Goal: Find specific page/section: Find specific page/section

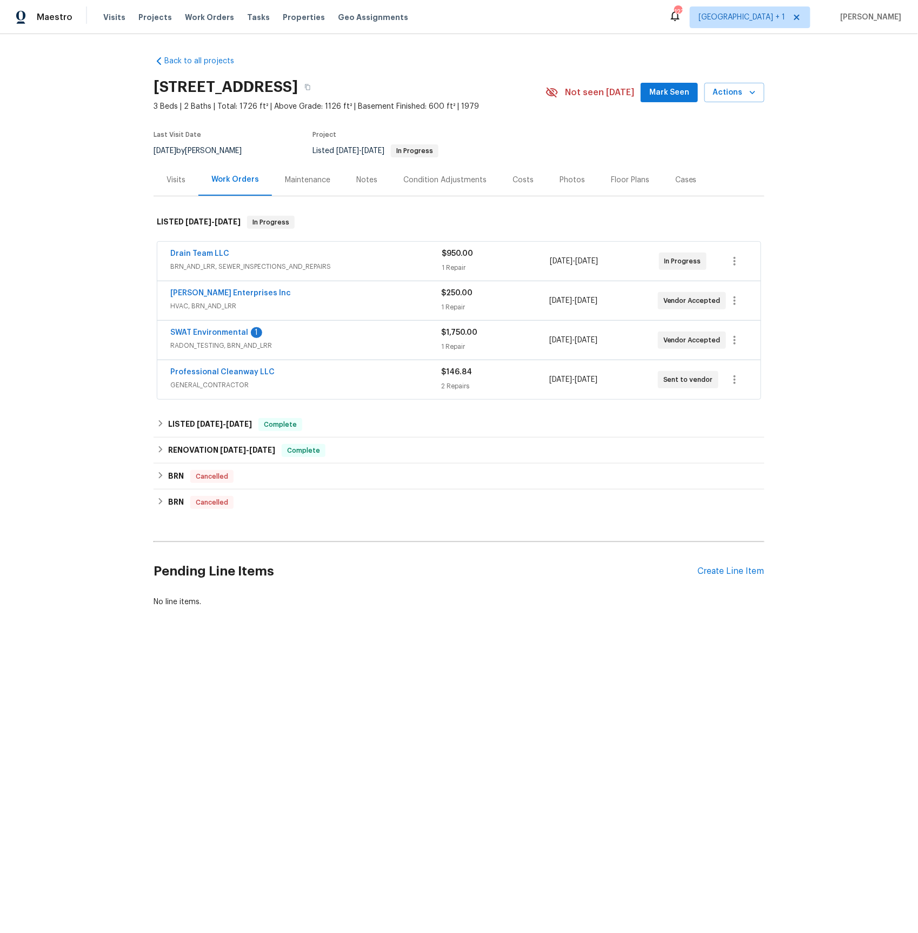
click at [206, 346] on span "RADON_TESTING, BRN_AND_LRR" at bounding box center [305, 345] width 271 height 11
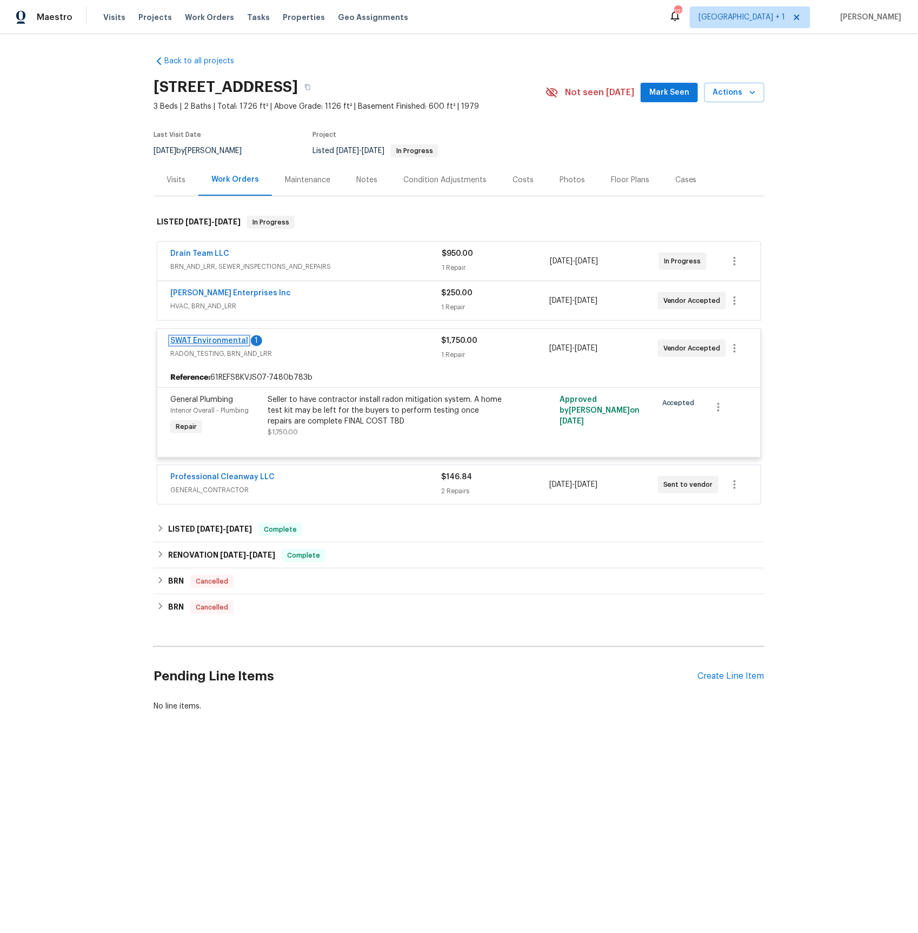
click at [214, 340] on link "SWAT Environmental" at bounding box center [209, 341] width 78 height 8
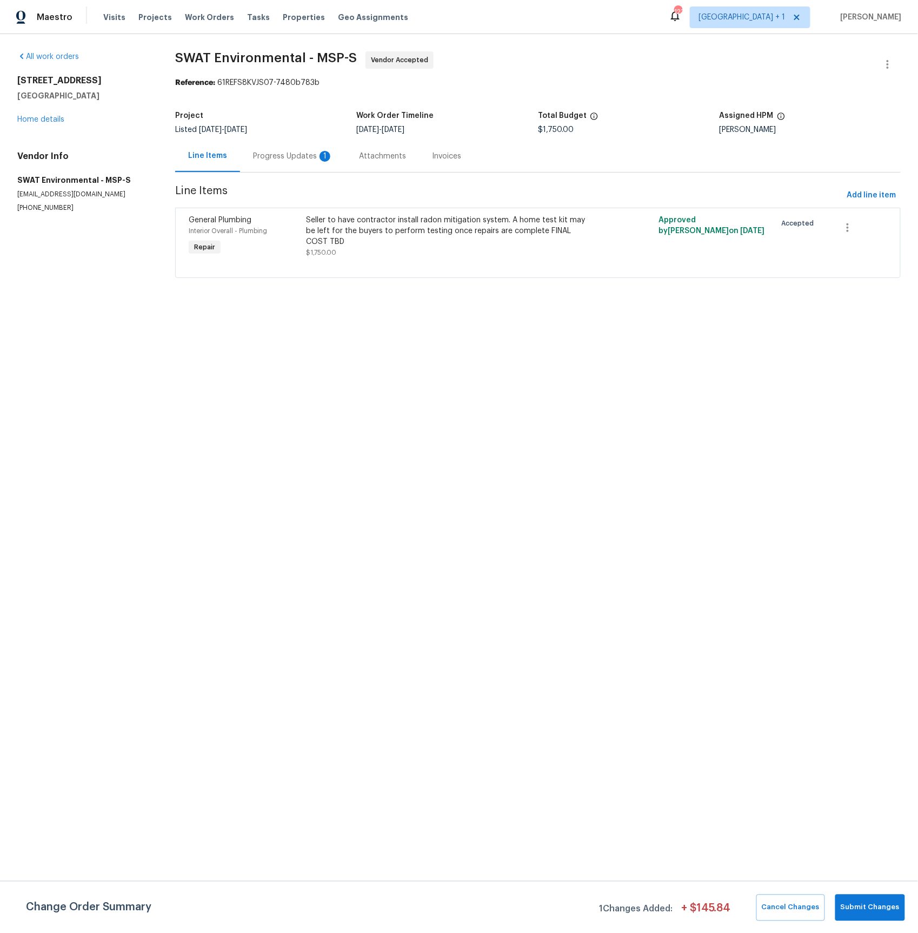
drag, startPoint x: 283, startPoint y: 159, endPoint x: 287, endPoint y: 165, distance: 7.8
click at [283, 159] on div "Progress Updates 1" at bounding box center [293, 156] width 80 height 11
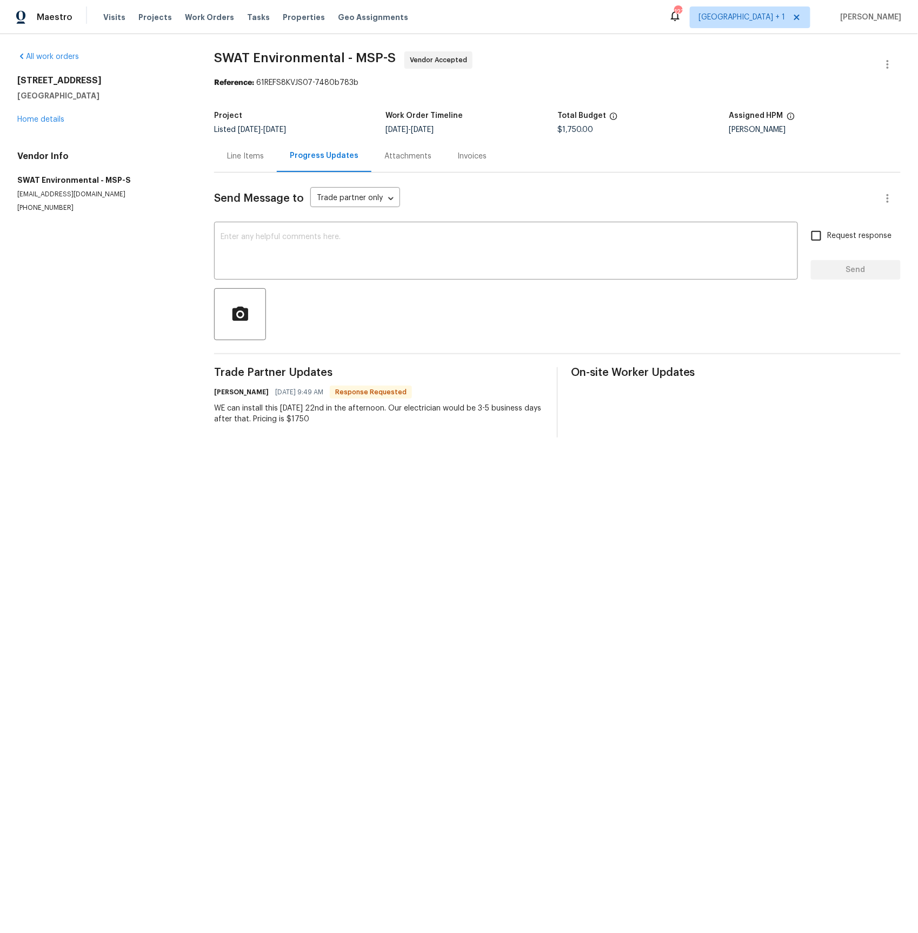
click at [254, 156] on div "Line Items" at bounding box center [245, 156] width 37 height 11
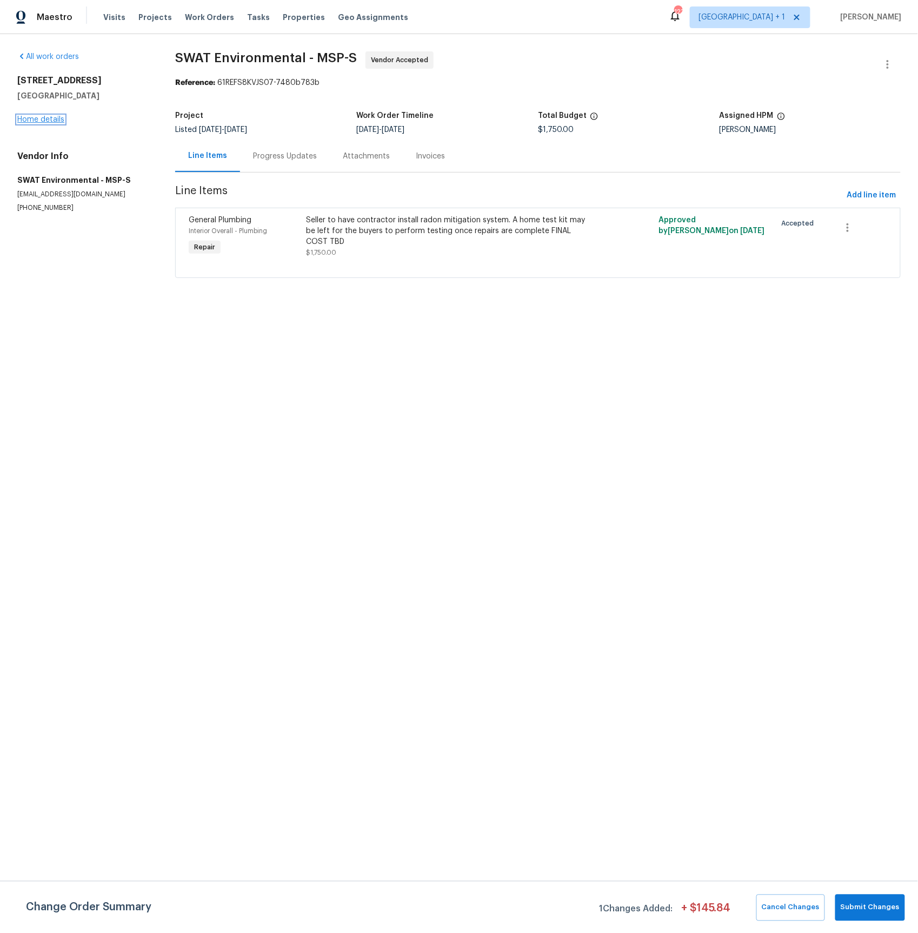
click at [52, 121] on link "Home details" at bounding box center [40, 120] width 47 height 8
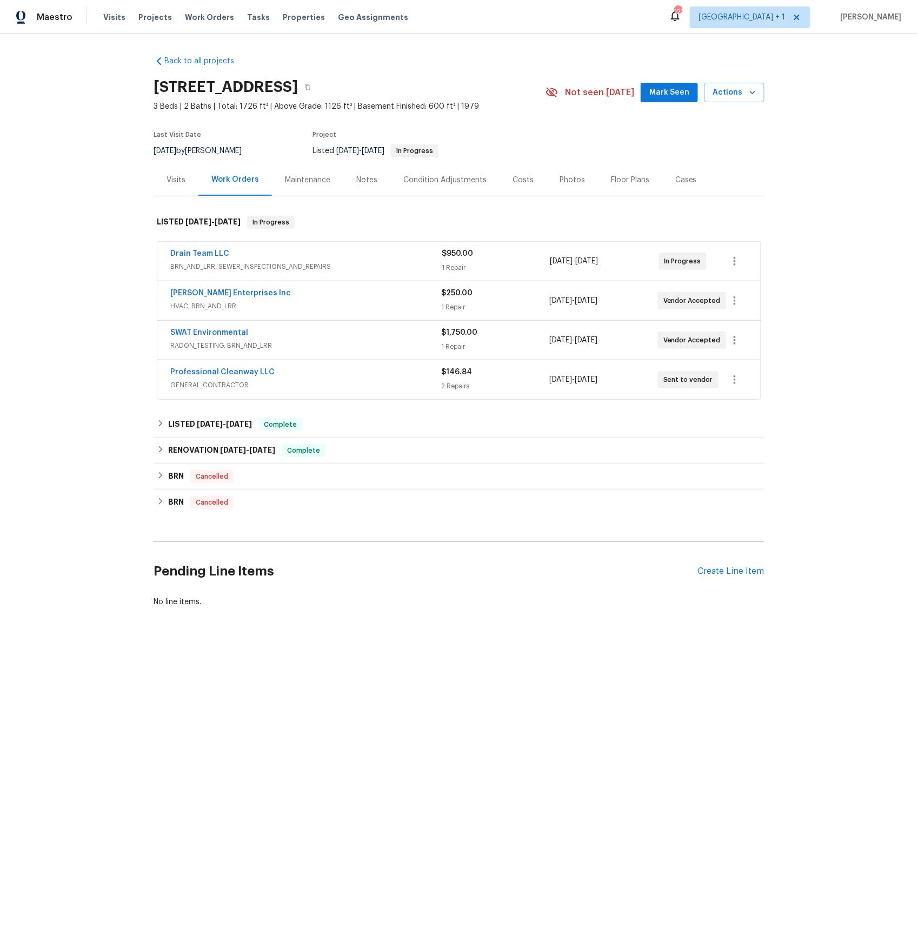
click at [217, 308] on span "HVAC, BRN_AND_LRR" at bounding box center [305, 306] width 271 height 11
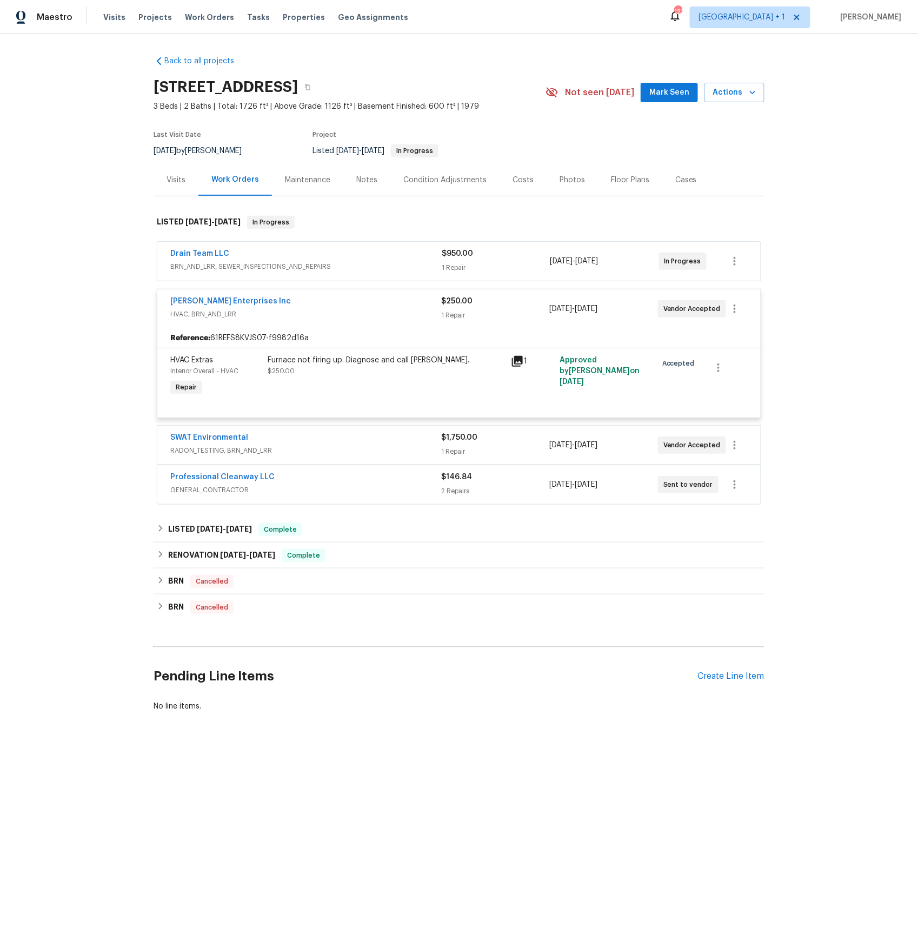
drag, startPoint x: 221, startPoint y: 268, endPoint x: 223, endPoint y: 278, distance: 10.5
click at [221, 268] on span "BRN_AND_LRR, SEWER_INSPECTIONS_AND_REPAIRS" at bounding box center [305, 266] width 271 height 11
